Goal: Transaction & Acquisition: Subscribe to service/newsletter

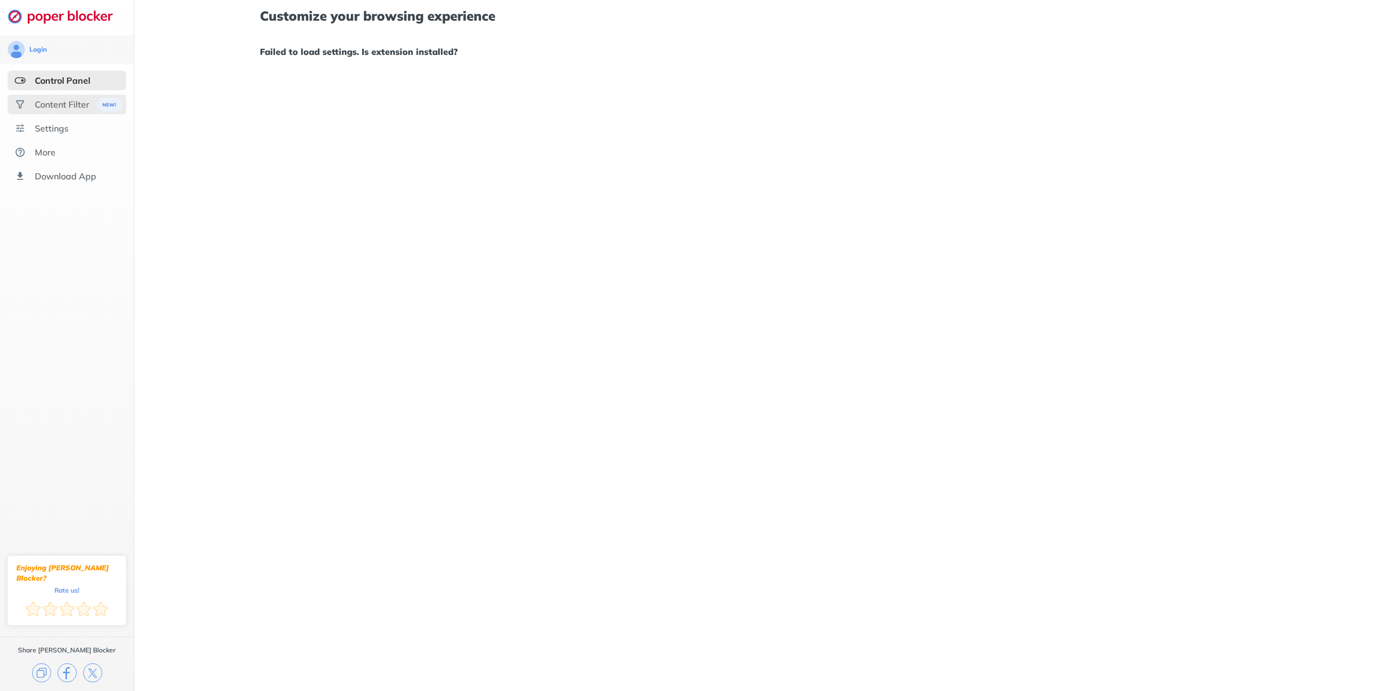
click at [63, 107] on div "Content Filter" at bounding box center [62, 104] width 54 height 11
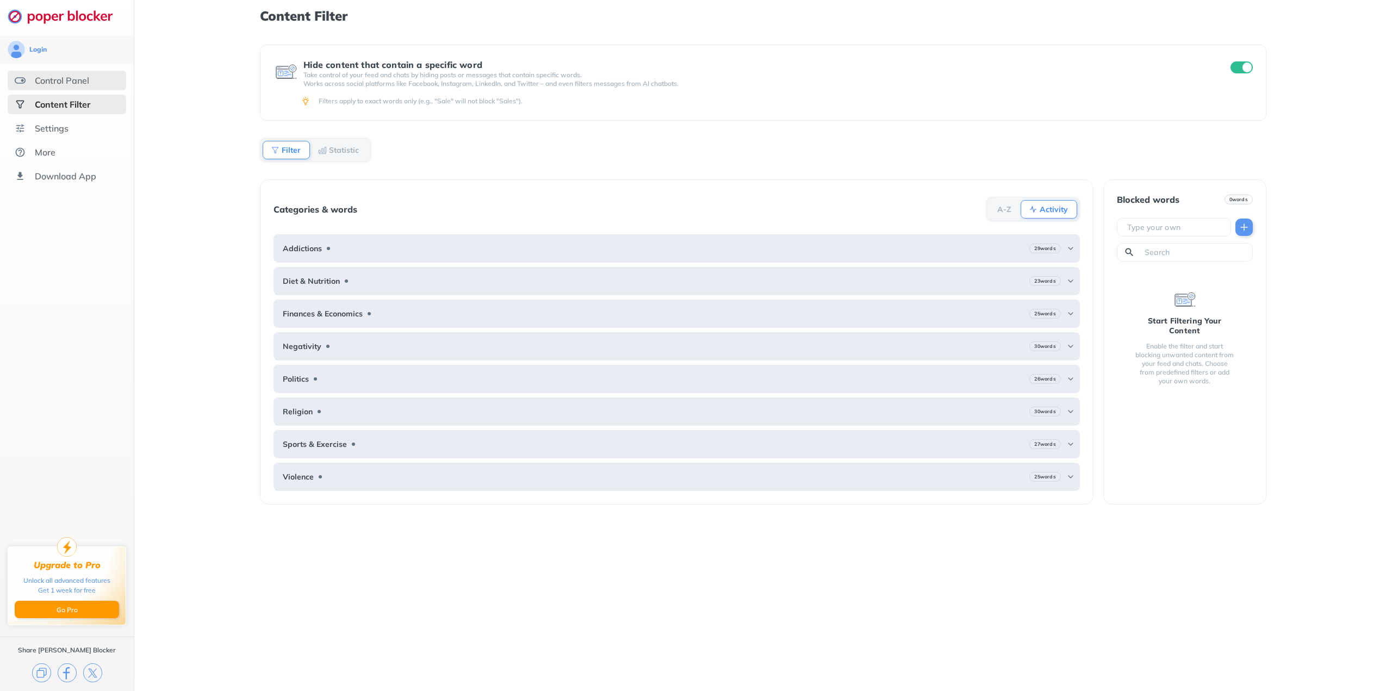
click at [61, 86] on div "Control Panel" at bounding box center [67, 81] width 119 height 20
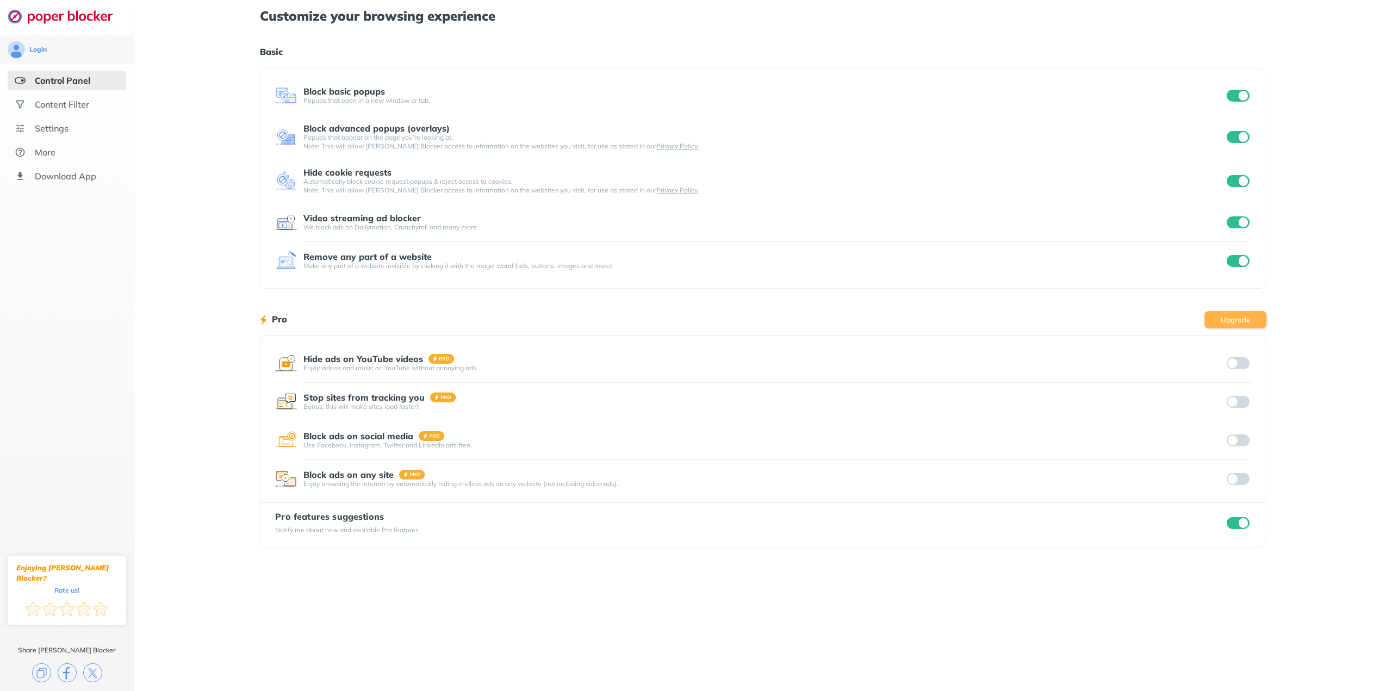
click at [1251, 314] on button "Upgrade" at bounding box center [1236, 319] width 62 height 17
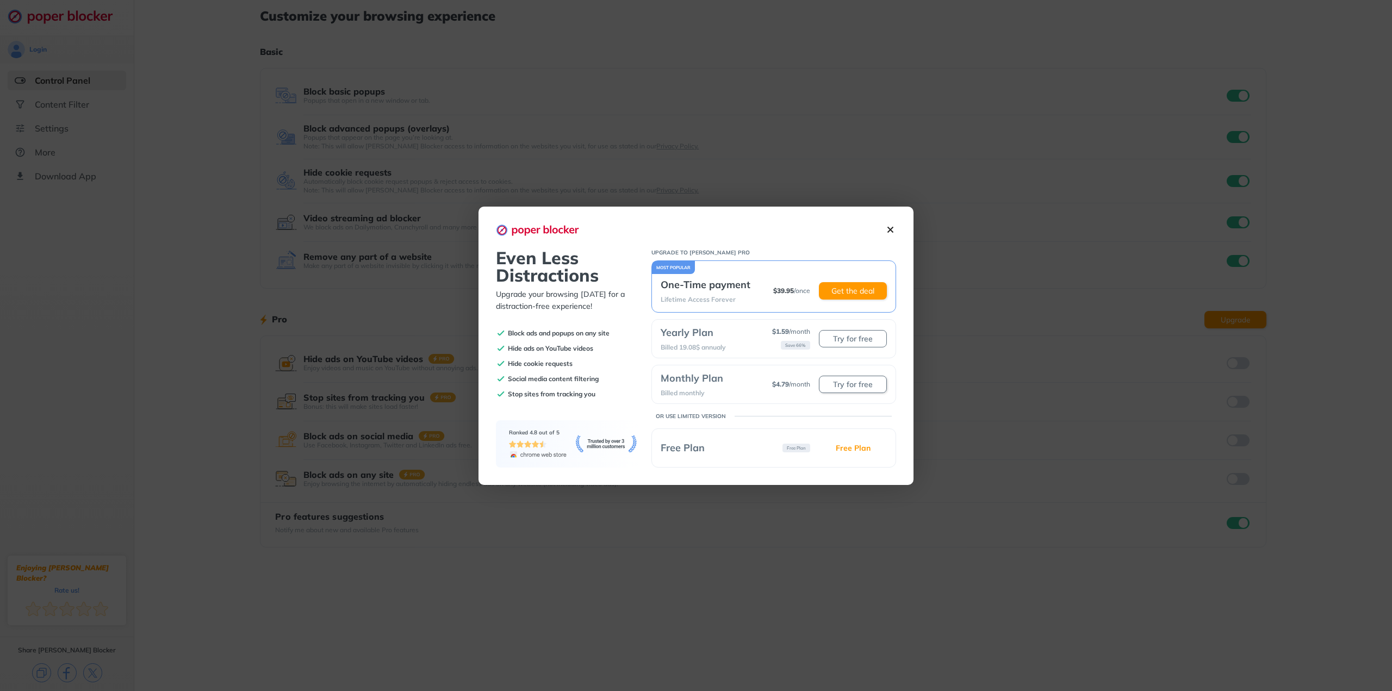
click at [851, 381] on button "Try for free" at bounding box center [853, 384] width 68 height 17
